Goal: Task Accomplishment & Management: Use online tool/utility

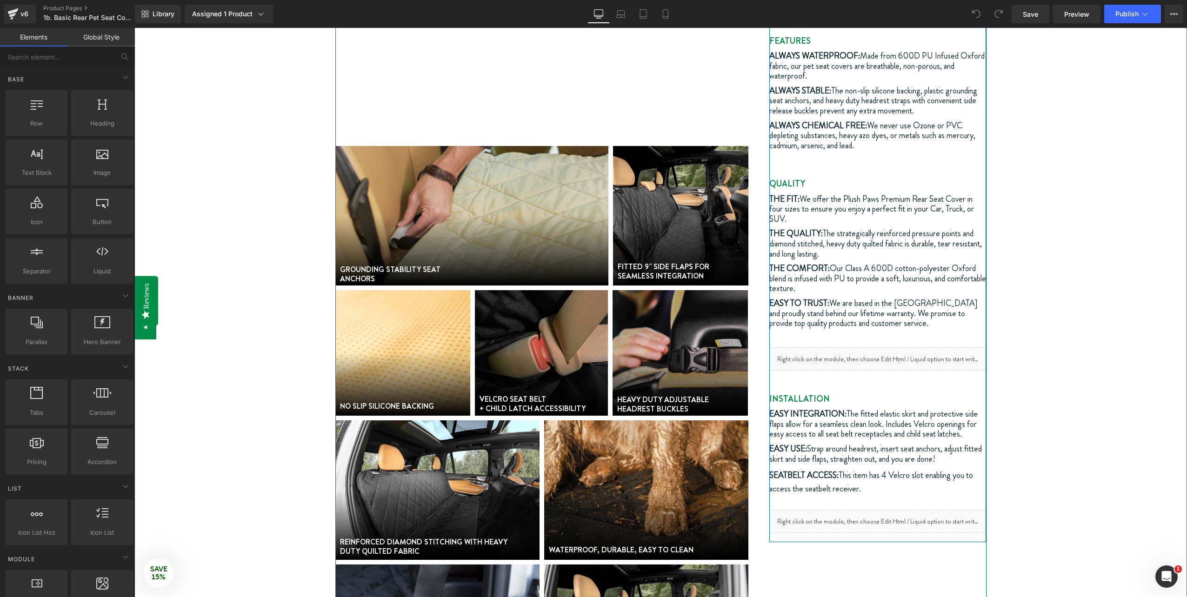
scroll to position [419, 0]
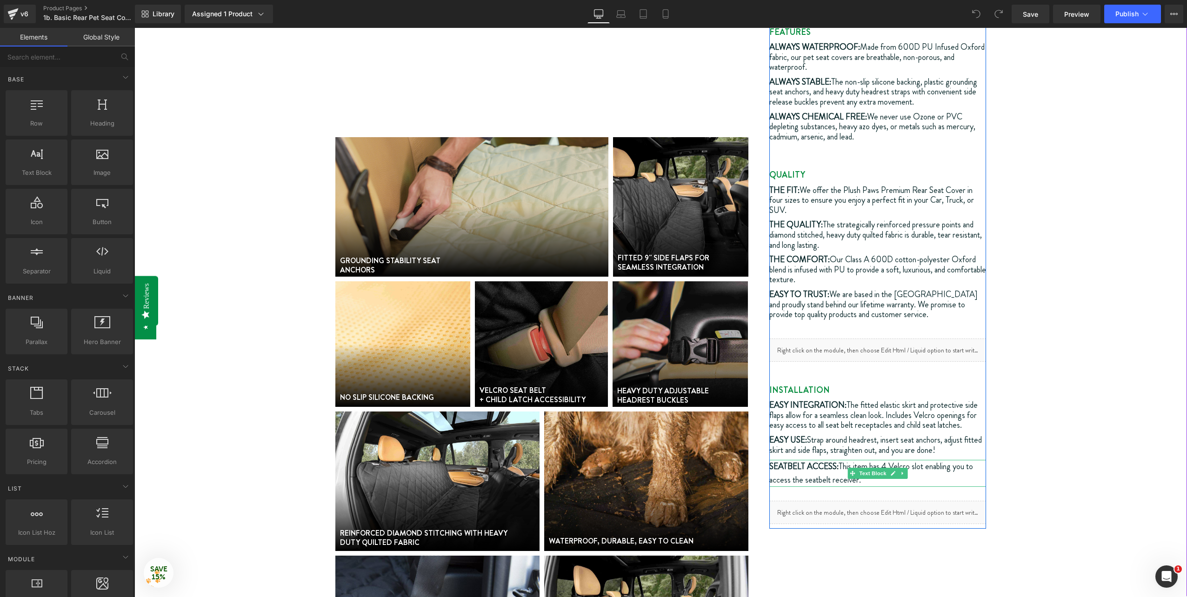
click at [895, 461] on span "This item has 4 Velcro slot enabling you to access the seatbelt receiver." at bounding box center [871, 474] width 204 height 26
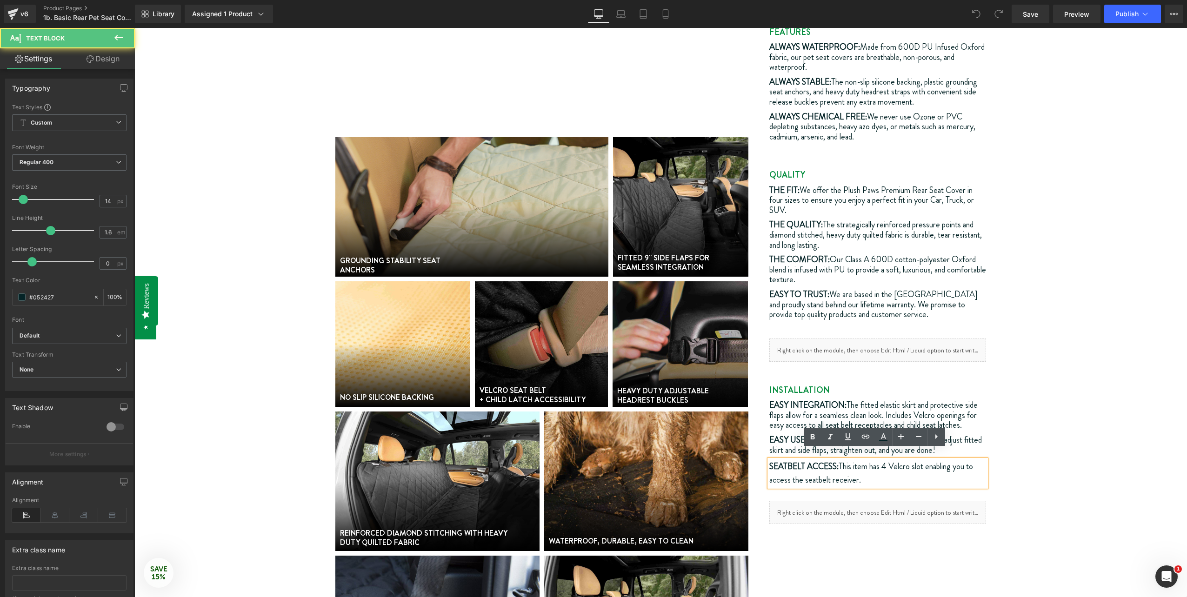
click at [887, 461] on span "This item has 4 Velcro slot enabling you to access the seatbelt receiver." at bounding box center [871, 474] width 204 height 26
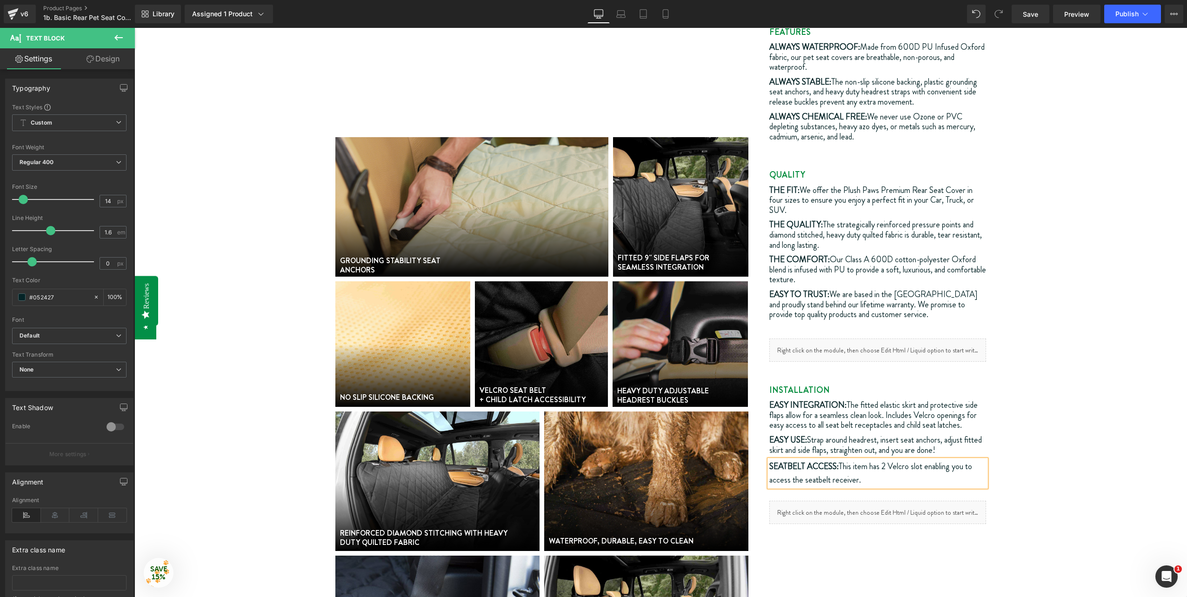
click at [1068, 405] on div "Video Popup Row (P) Image GROUNDING STABILITY SEAT ANCHORS Text Block Hero Bann…" at bounding box center [660, 208] width 1053 height 986
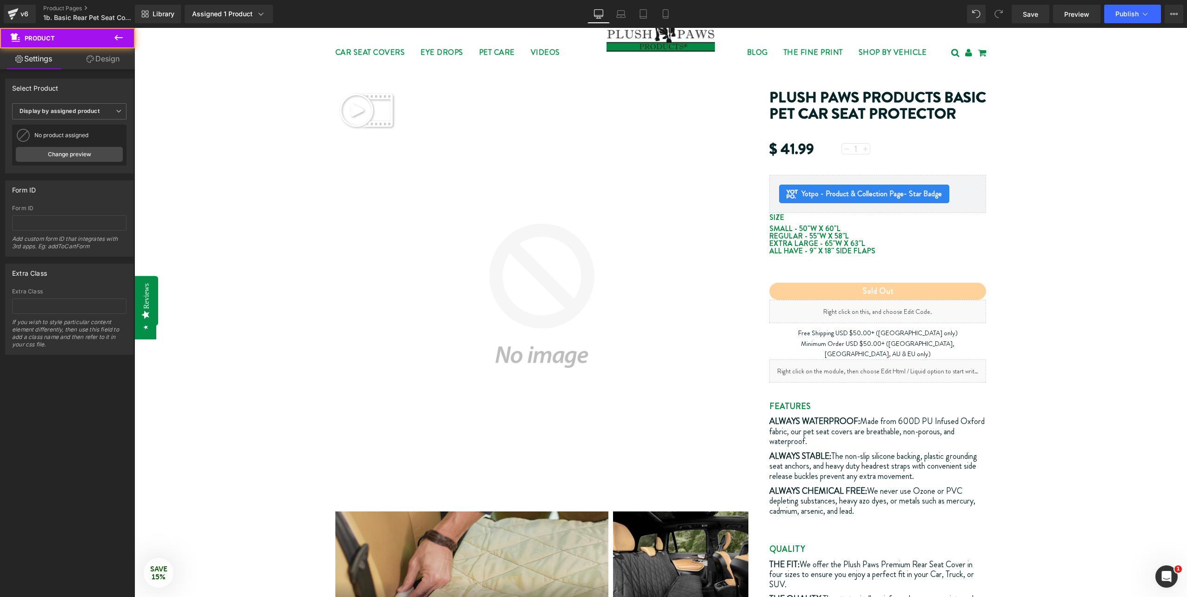
scroll to position [0, 0]
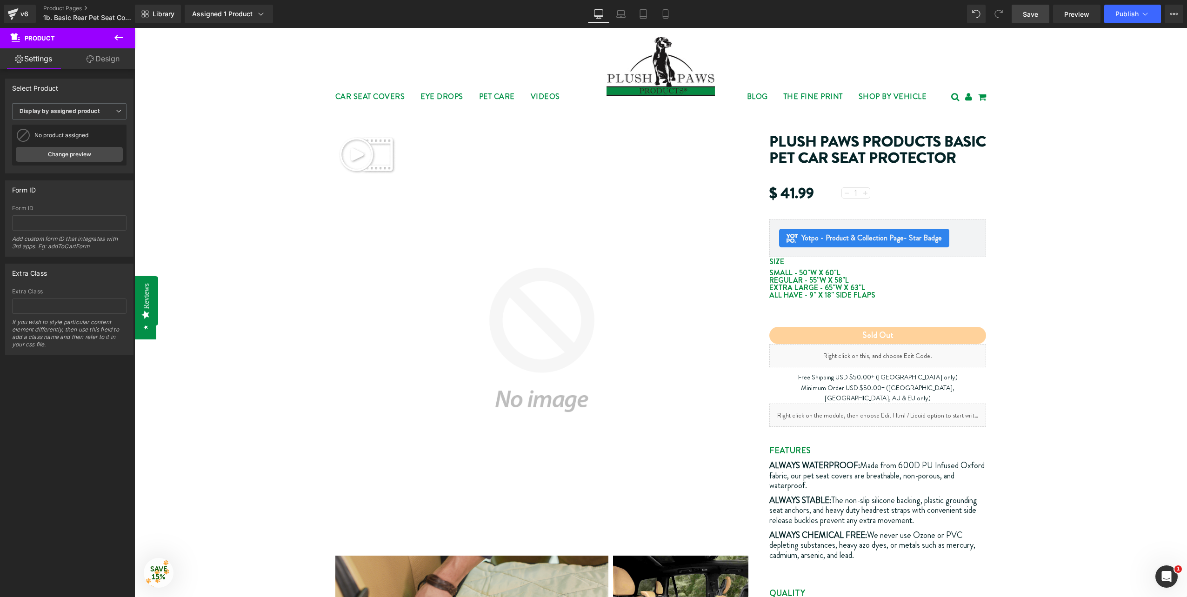
click at [1043, 12] on link "Save" at bounding box center [1031, 14] width 38 height 19
click at [1121, 13] on span "Publish" at bounding box center [1127, 13] width 23 height 7
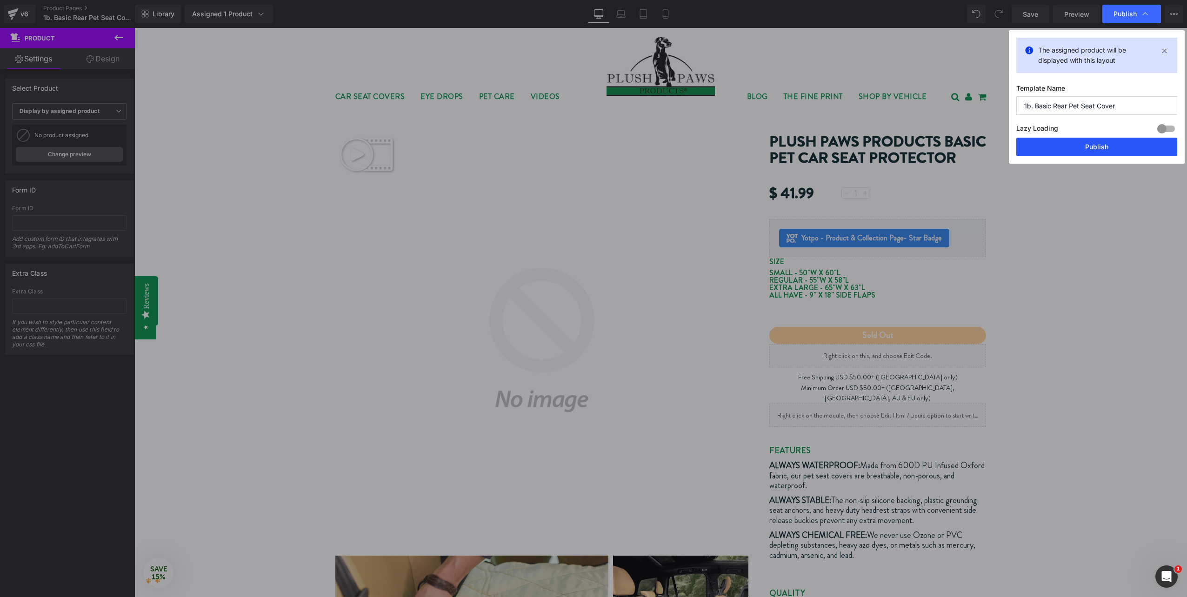
click at [1130, 154] on button "Publish" at bounding box center [1096, 147] width 161 height 19
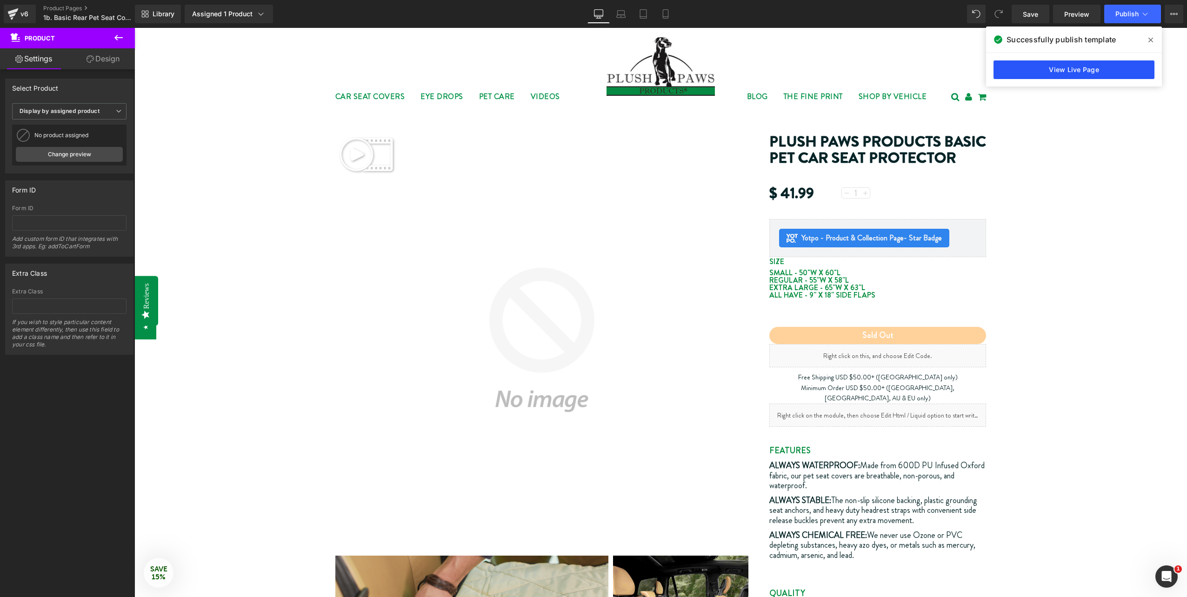
click at [1011, 78] on link "View Live Page" at bounding box center [1074, 69] width 161 height 19
click at [124, 38] on button at bounding box center [118, 38] width 33 height 20
